Goal: Navigation & Orientation: Understand site structure

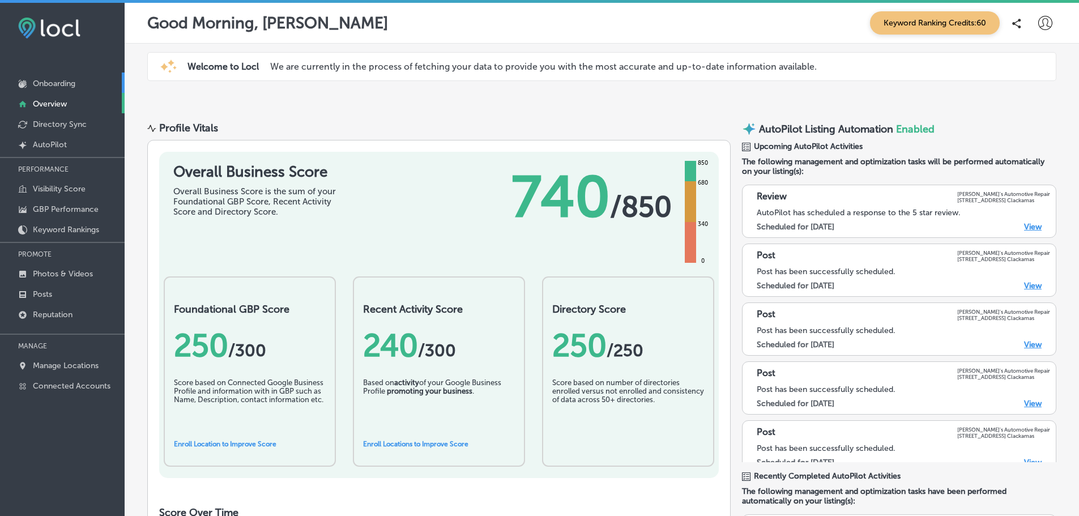
click at [55, 80] on p "Onboarding" at bounding box center [54, 84] width 42 height 10
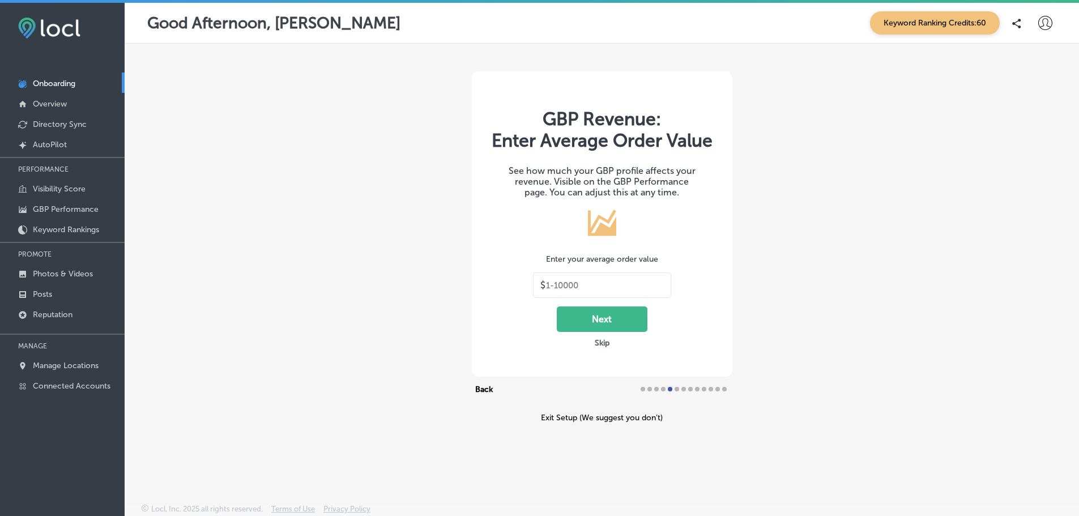
type input "30"
click at [50, 101] on p "Overview" at bounding box center [50, 104] width 34 height 10
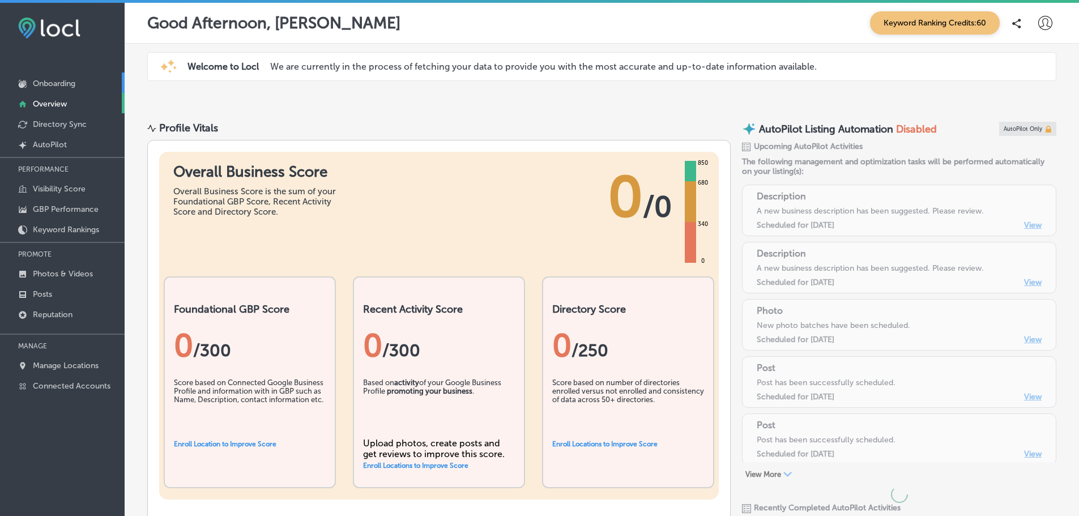
click at [50, 83] on p "Onboarding" at bounding box center [54, 84] width 42 height 10
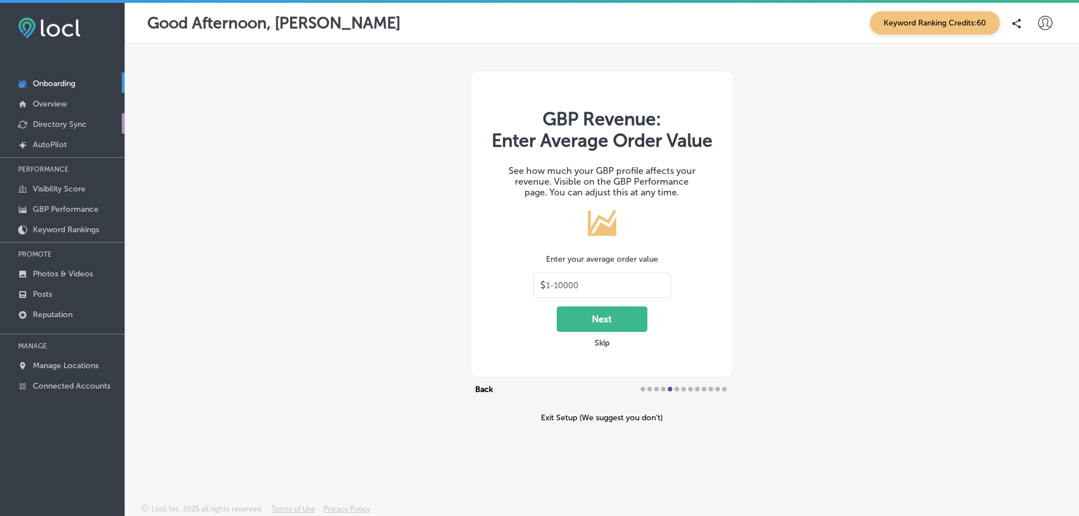
type input "30"
click at [54, 101] on p "Overview" at bounding box center [50, 104] width 34 height 10
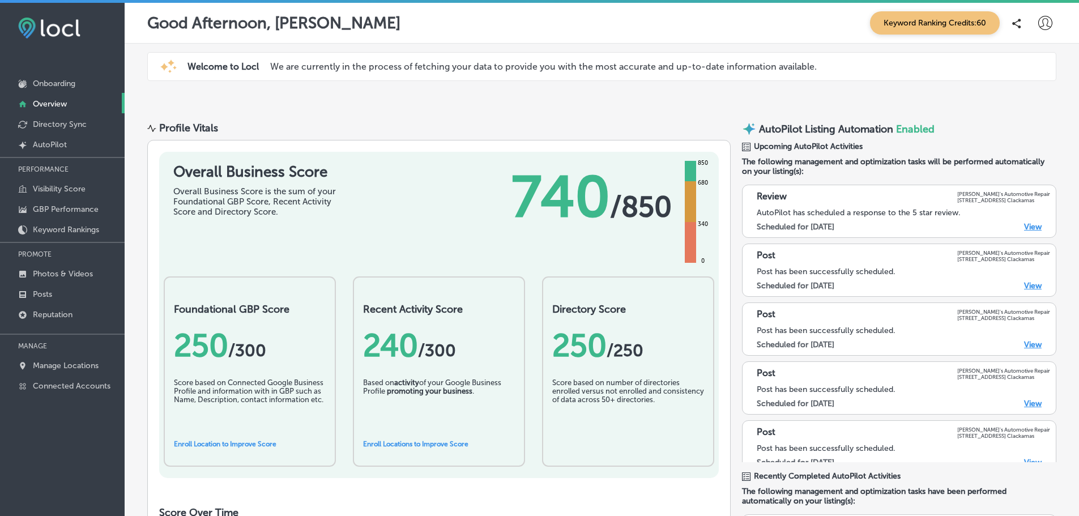
click at [1043, 29] on icon at bounding box center [1045, 23] width 14 height 14
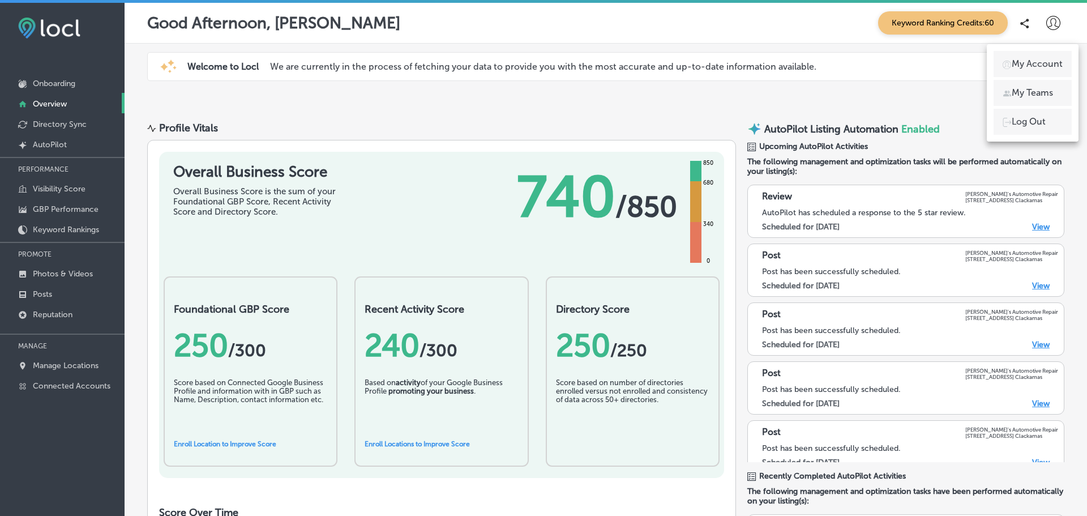
click at [1031, 67] on p "My Account" at bounding box center [1037, 64] width 51 height 14
select select "US"
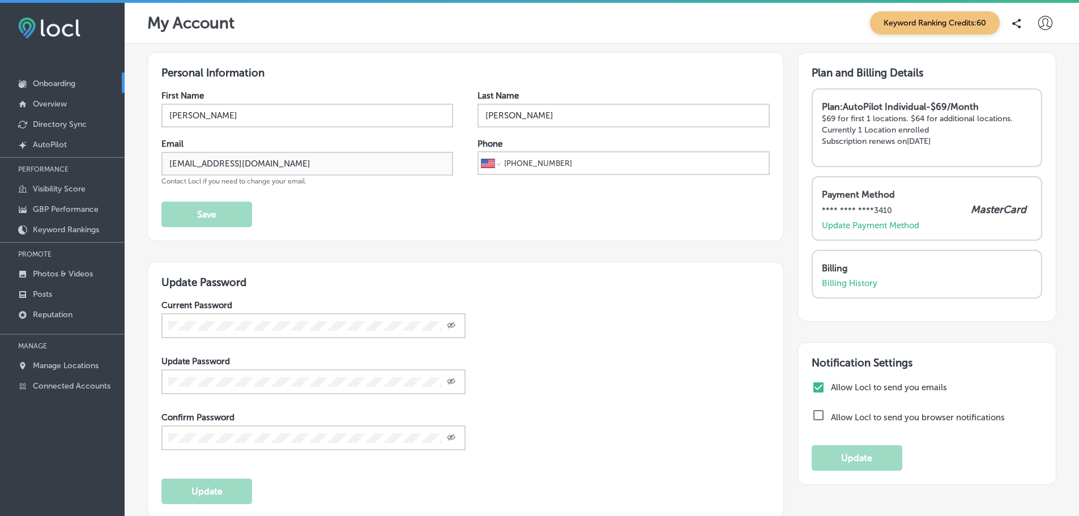
click at [66, 85] on p "Onboarding" at bounding box center [54, 84] width 42 height 10
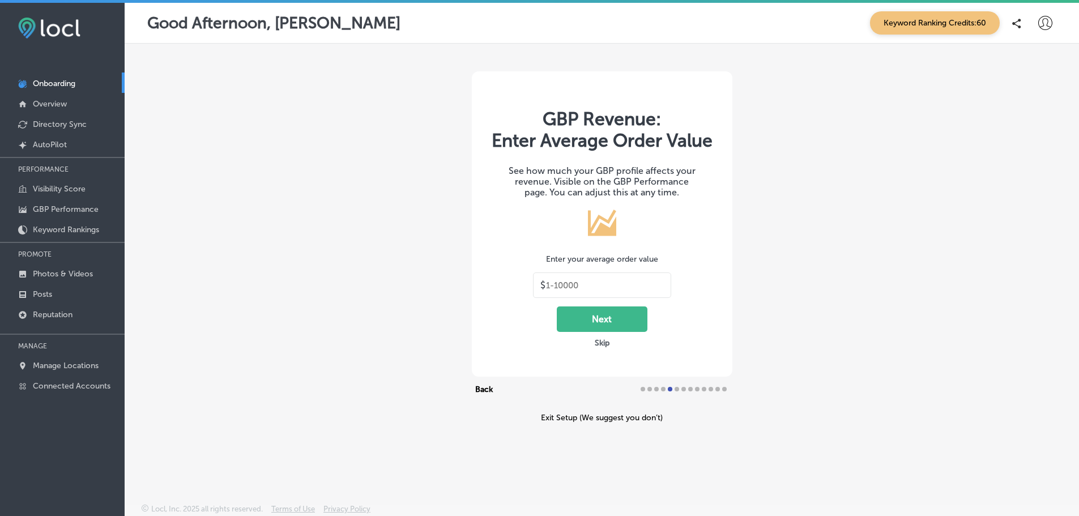
type input "30"
click at [49, 108] on p "Overview" at bounding box center [50, 104] width 34 height 10
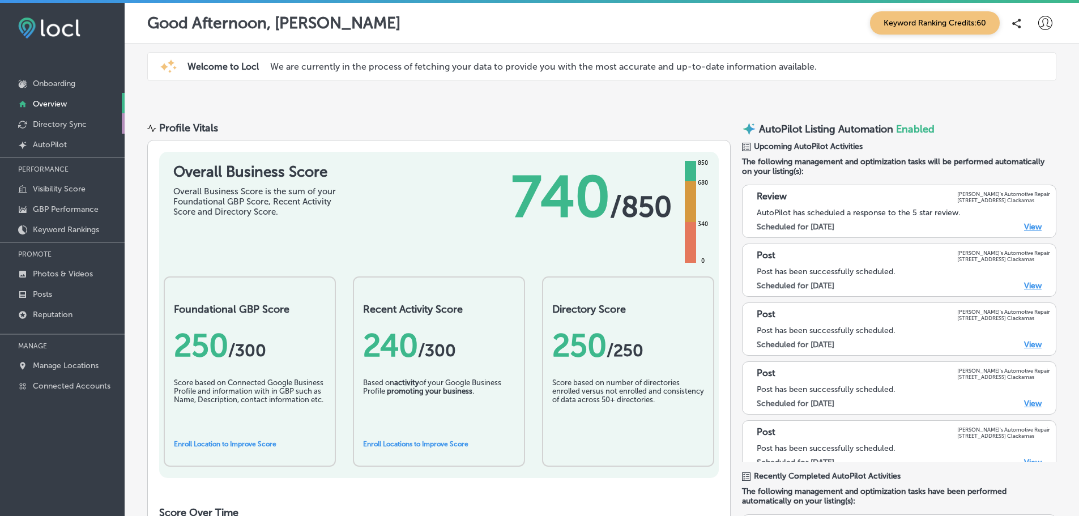
click at [52, 126] on p "Directory Sync" at bounding box center [60, 124] width 54 height 10
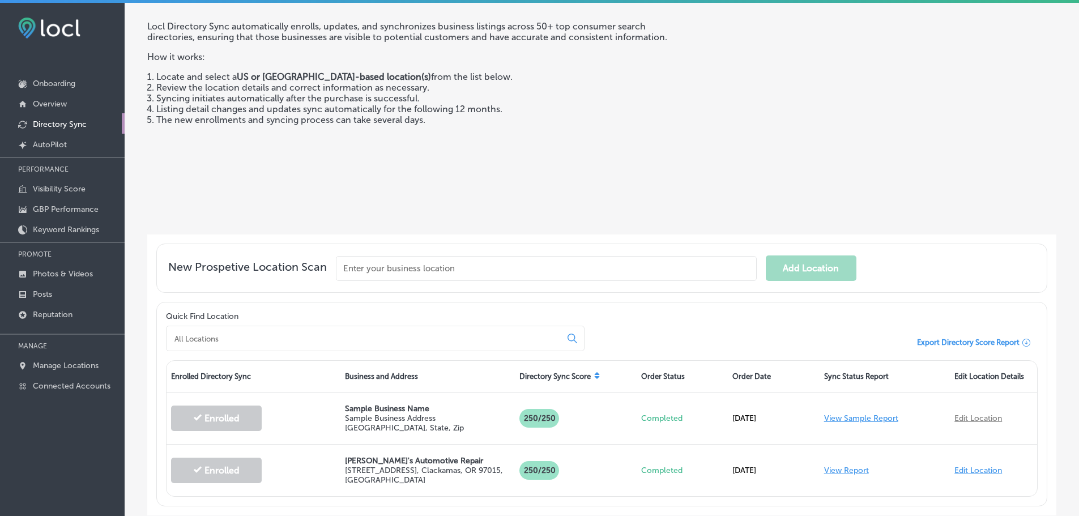
scroll to position [130, 0]
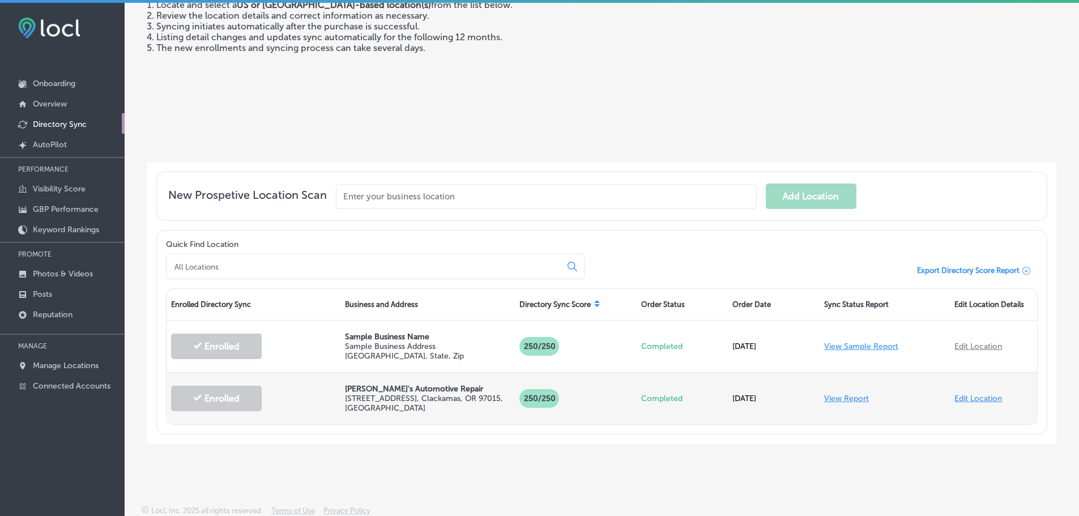
click at [837, 395] on link "View Report" at bounding box center [846, 399] width 45 height 10
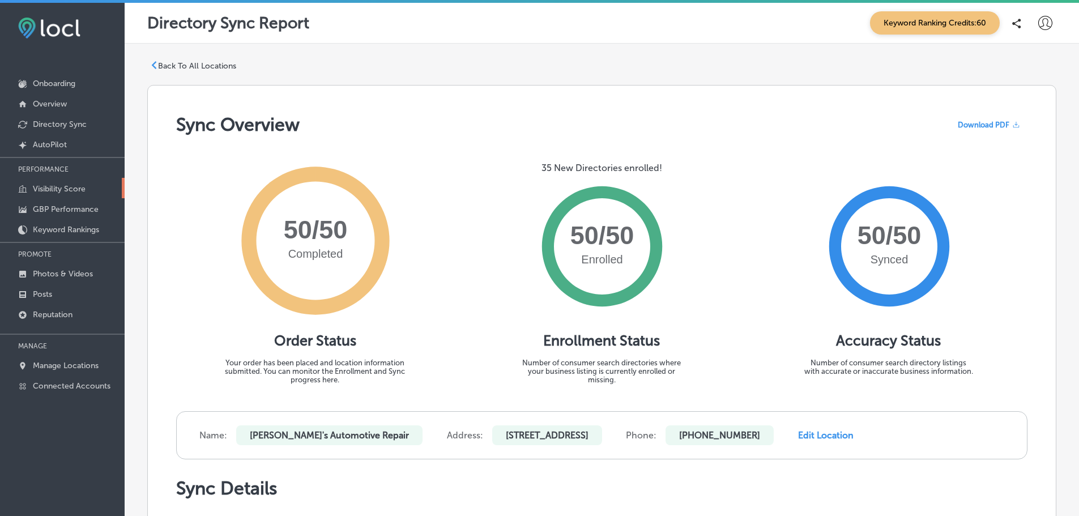
click at [63, 196] on link "Visibility Score" at bounding box center [62, 188] width 125 height 20
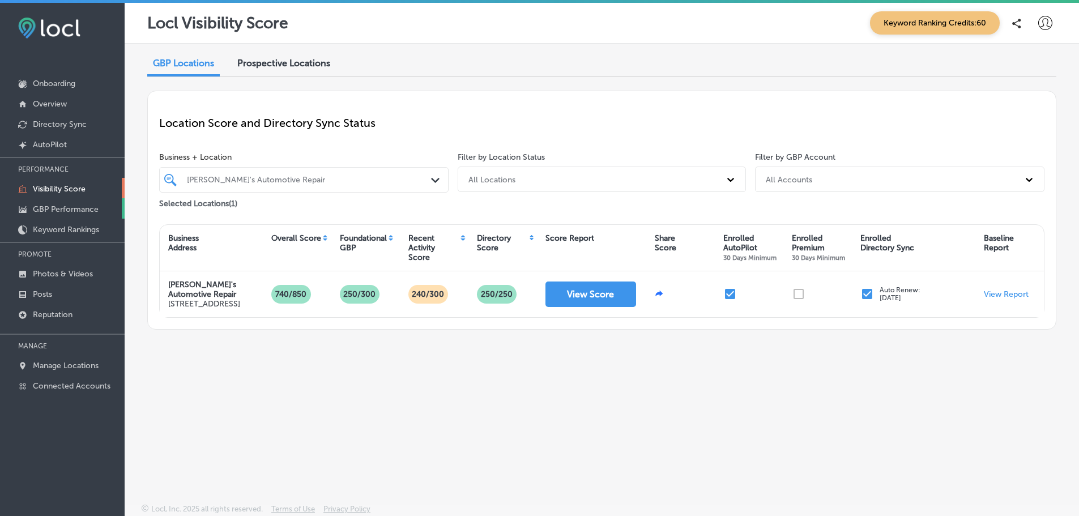
click at [75, 212] on p "GBP Performance" at bounding box center [66, 209] width 66 height 10
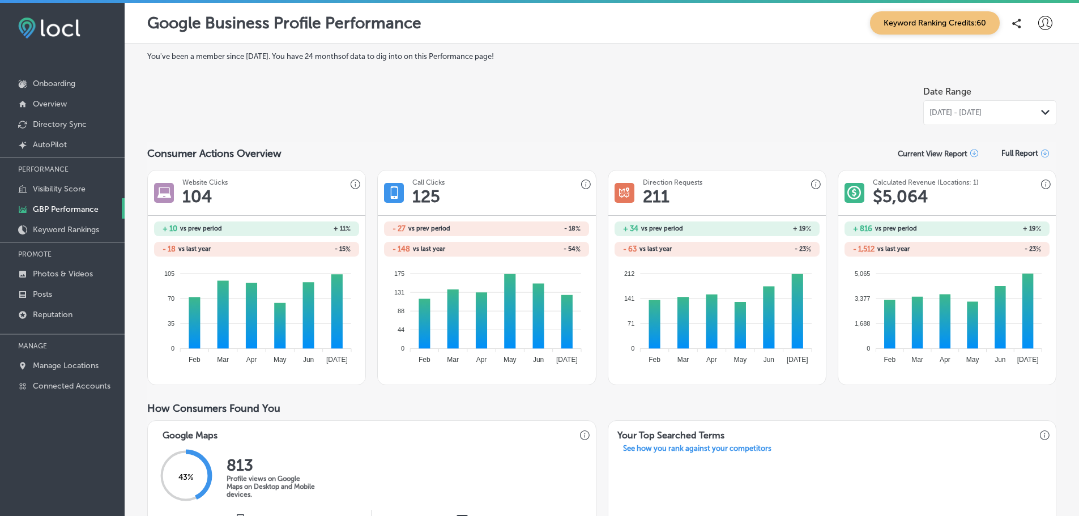
click at [1041, 110] on icon "Path Created with Sketch." at bounding box center [1045, 112] width 8 height 5
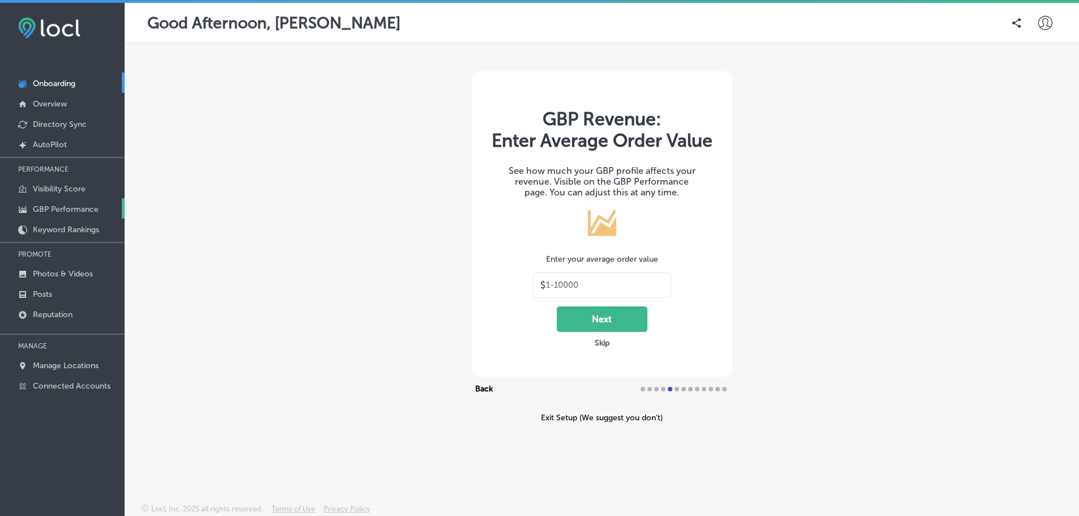
type input "30"
click at [56, 211] on p "GBP Performance" at bounding box center [66, 209] width 66 height 10
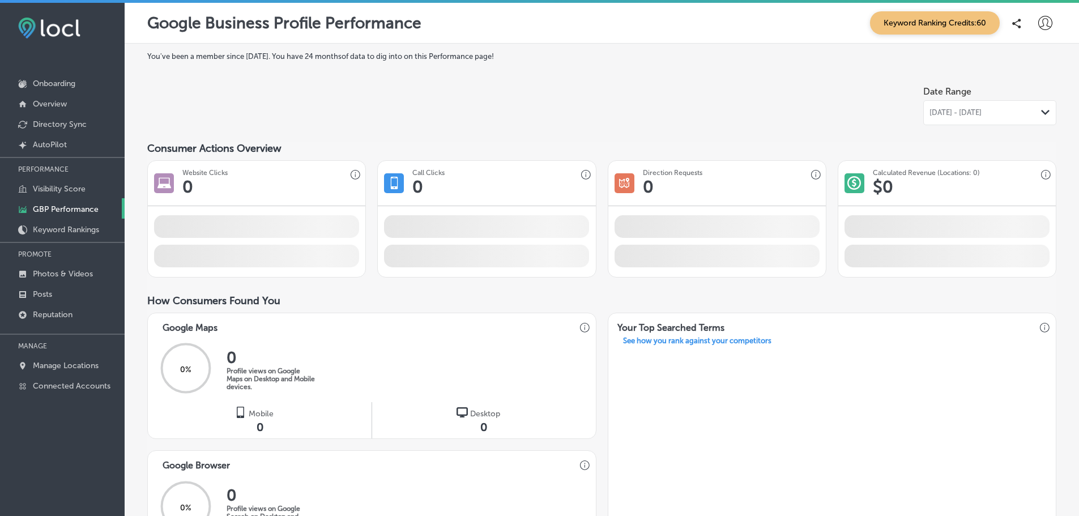
click at [1038, 108] on div "[DATE] - [DATE] Path Created with Sketch." at bounding box center [989, 112] width 133 height 25
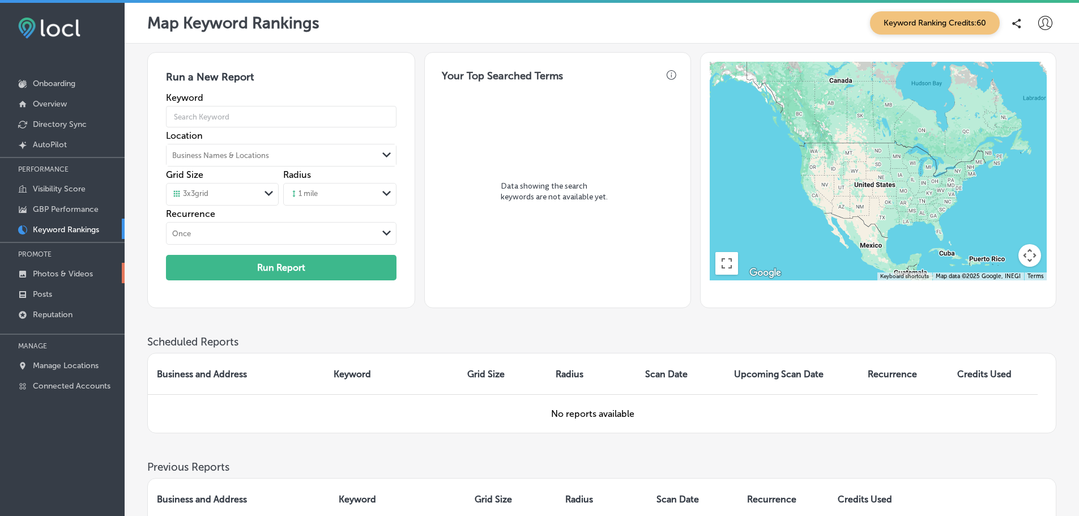
click at [69, 276] on p "Photos & Videos" at bounding box center [63, 274] width 60 height 10
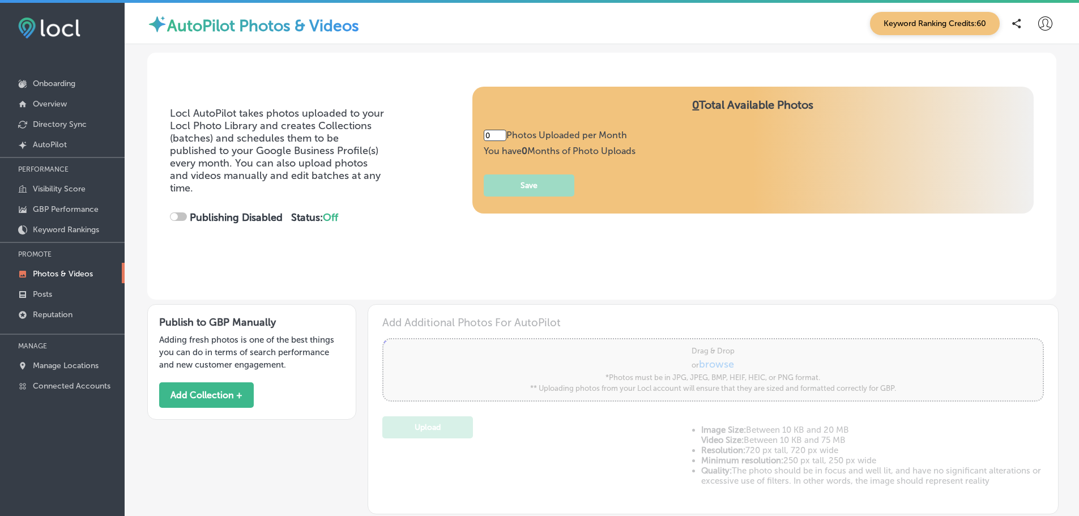
type input "5"
checkbox input "true"
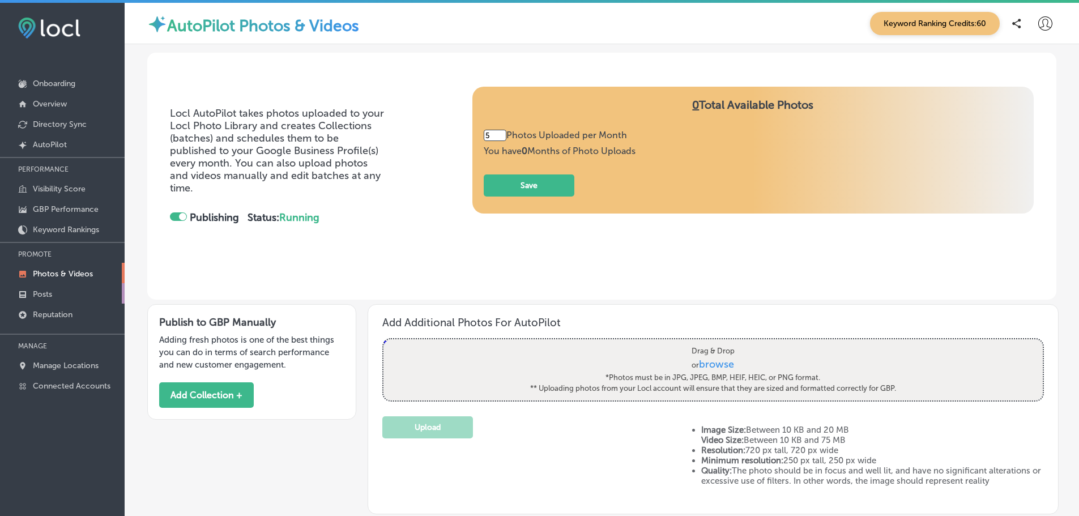
click at [60, 292] on link "Posts" at bounding box center [62, 293] width 125 height 20
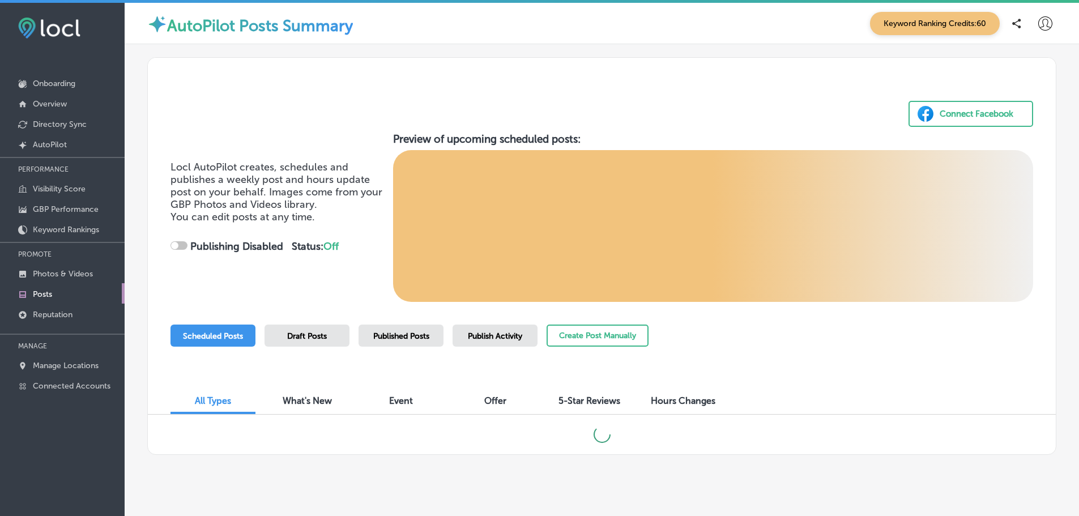
checkbox input "true"
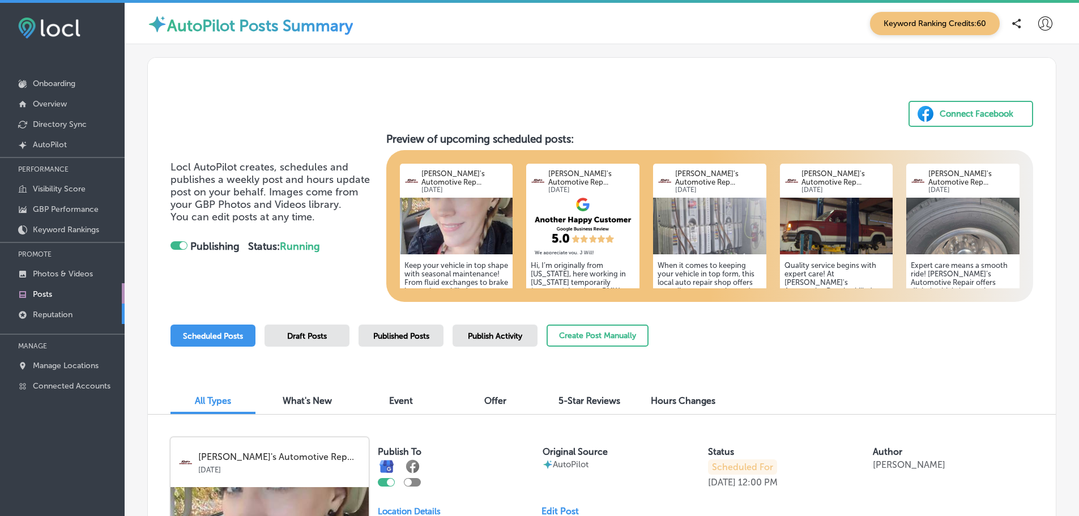
click at [63, 318] on p "Reputation" at bounding box center [53, 315] width 40 height 10
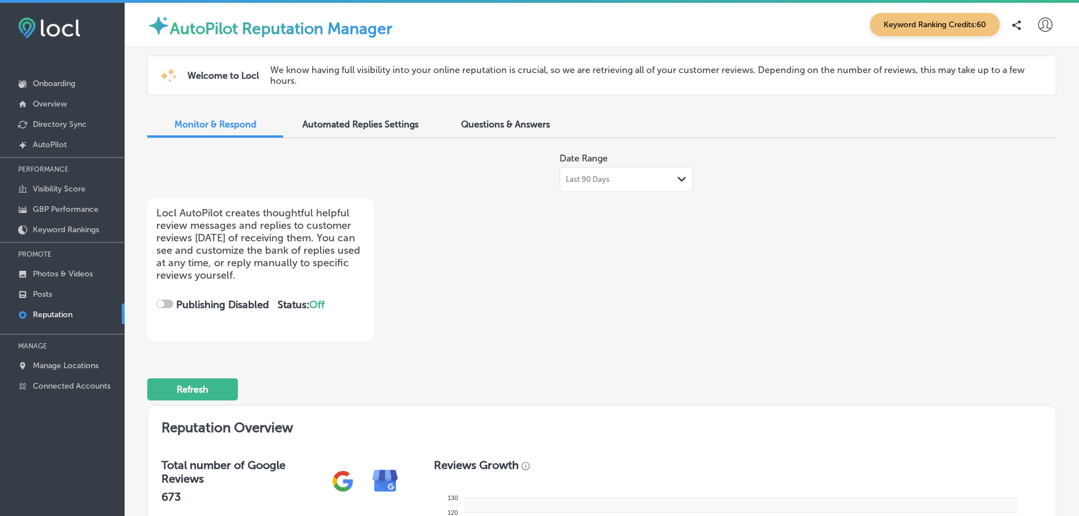
checkbox input "true"
